Goal: Information Seeking & Learning: Understand process/instructions

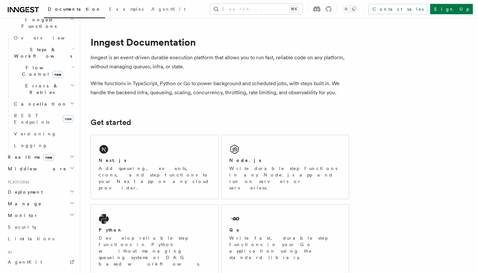
scroll to position [195, 0]
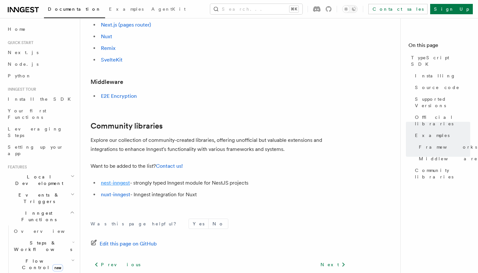
scroll to position [380, 0]
click at [119, 196] on link "nuxt-inngest" at bounding box center [115, 195] width 29 height 6
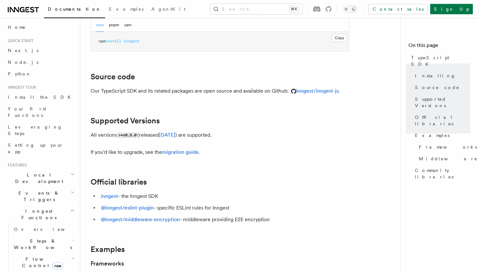
scroll to position [0, 0]
click at [50, 103] on link "Install the SDK" at bounding box center [40, 99] width 71 height 12
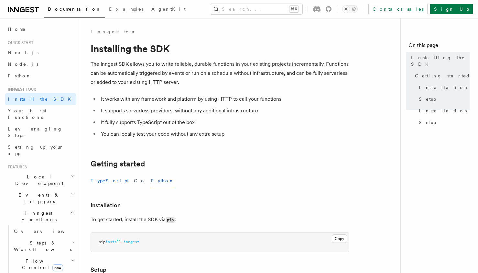
click at [105, 181] on button "TypeScript" at bounding box center [110, 180] width 38 height 15
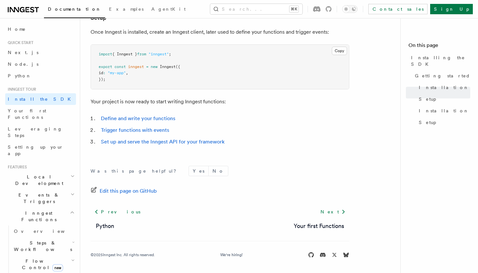
scroll to position [265, 0]
click at [41, 144] on span "Setting up your app" at bounding box center [36, 150] width 56 height 12
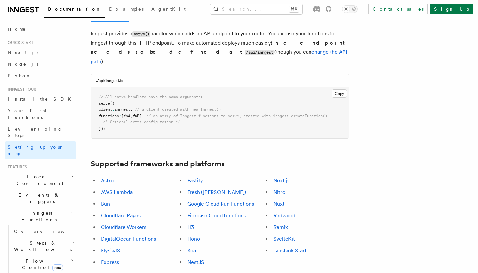
scroll to position [271, 0]
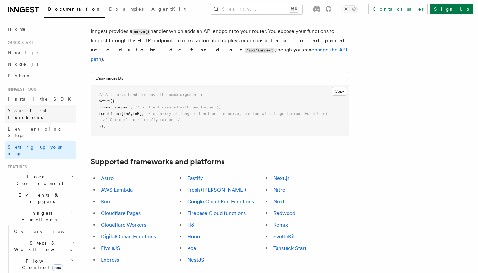
click at [37, 110] on span "Your first Functions" at bounding box center [27, 114] width 39 height 12
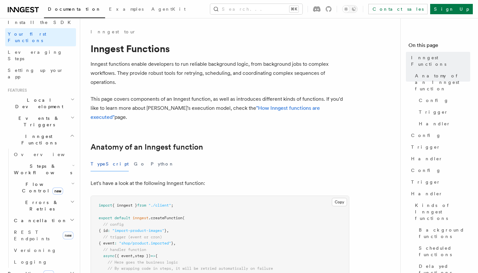
scroll to position [77, 0]
click at [73, 132] on icon "button" at bounding box center [72, 134] width 5 height 5
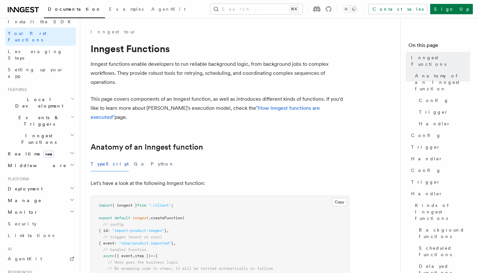
click at [74, 185] on icon "button" at bounding box center [72, 187] width 5 height 5
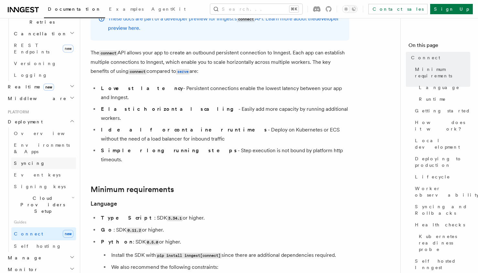
scroll to position [266, 0]
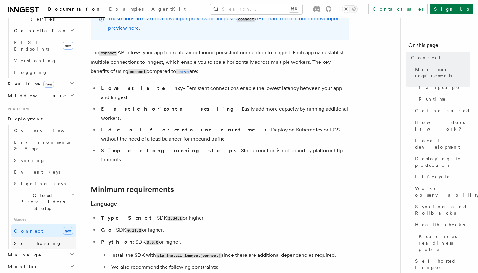
click at [31, 237] on link "Self hosting" at bounding box center [43, 243] width 65 height 12
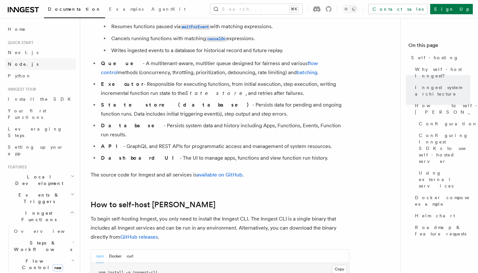
scroll to position [473, 0]
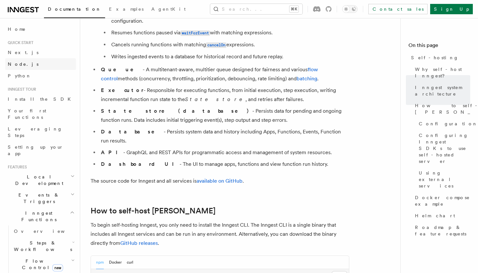
click at [24, 63] on link "Node.js" at bounding box center [40, 64] width 71 height 12
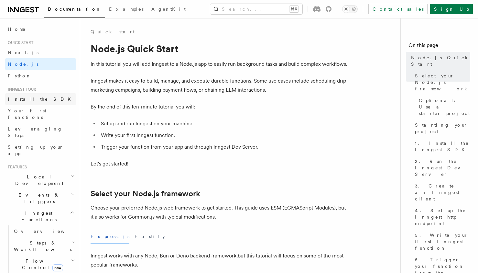
click at [33, 98] on span "Install the SDK" at bounding box center [41, 98] width 67 height 5
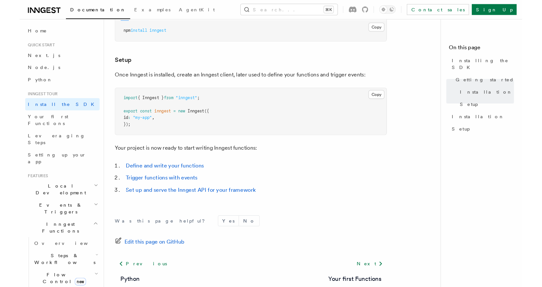
scroll to position [223, 0]
